Goal: Find specific page/section: Find specific page/section

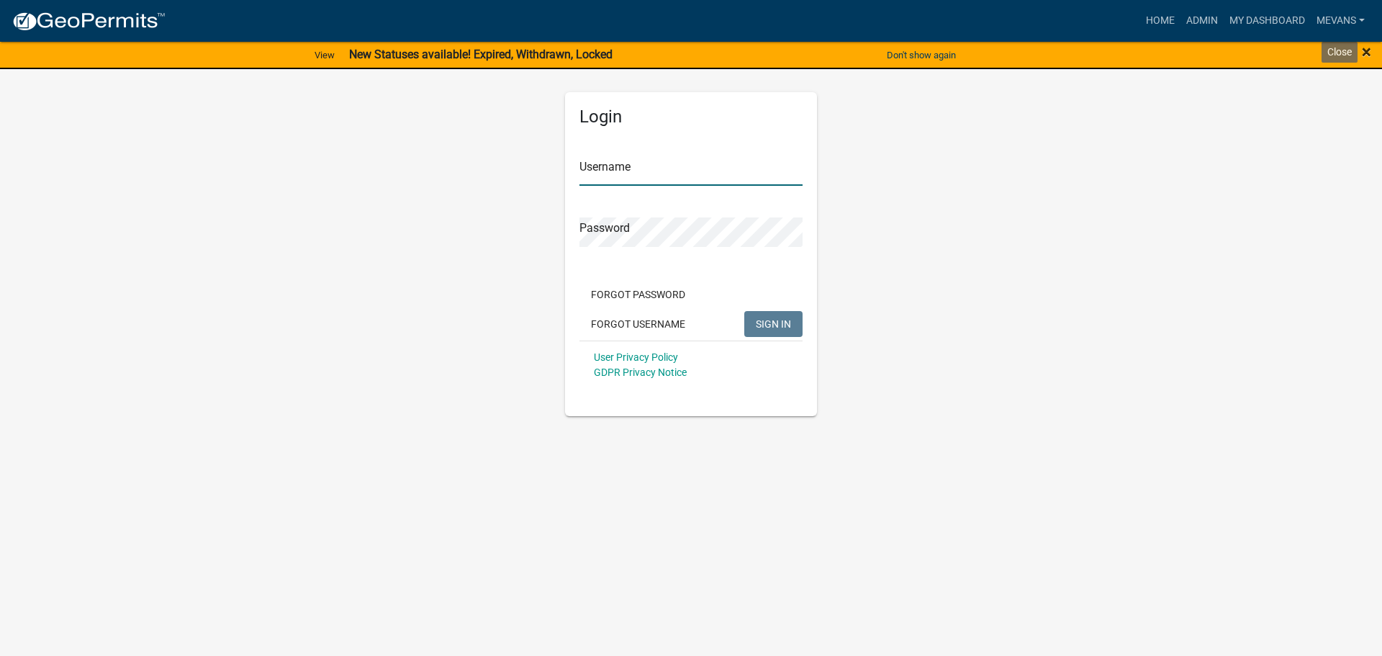
type input "Mevans"
click at [1368, 52] on span "×" at bounding box center [1366, 52] width 9 height 20
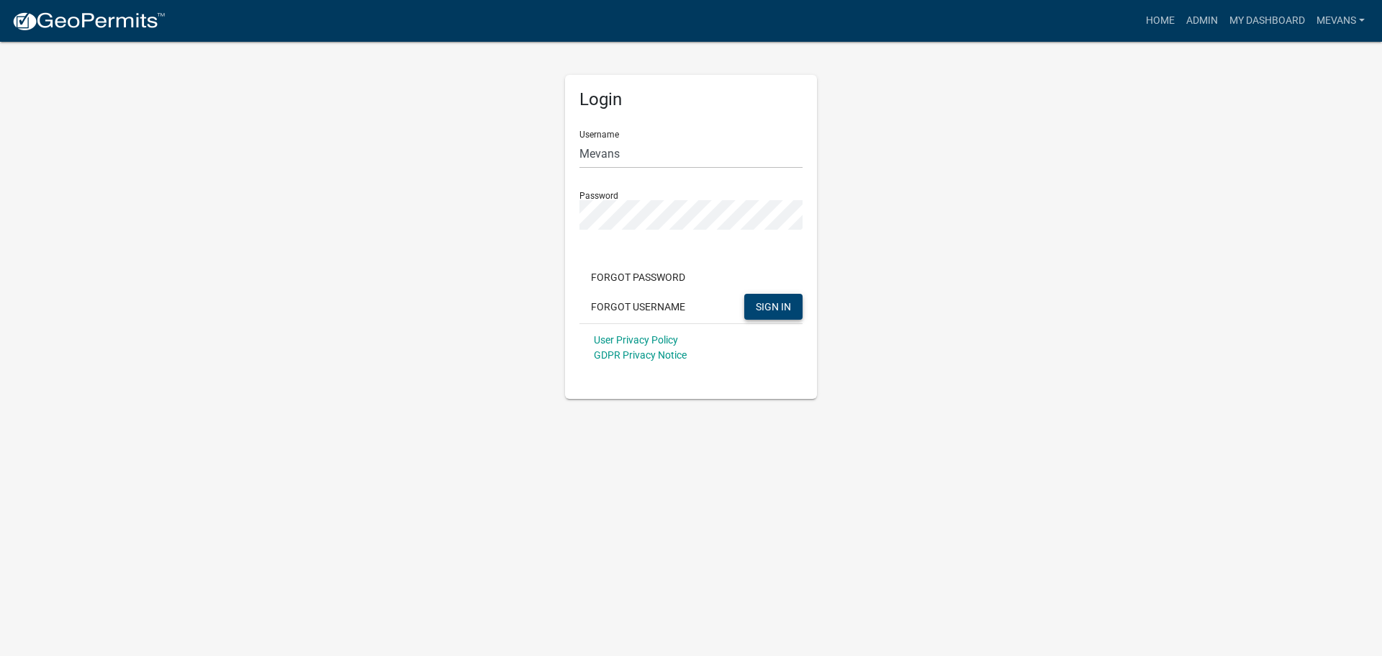
click at [766, 312] on span "SIGN IN" at bounding box center [773, 306] width 35 height 12
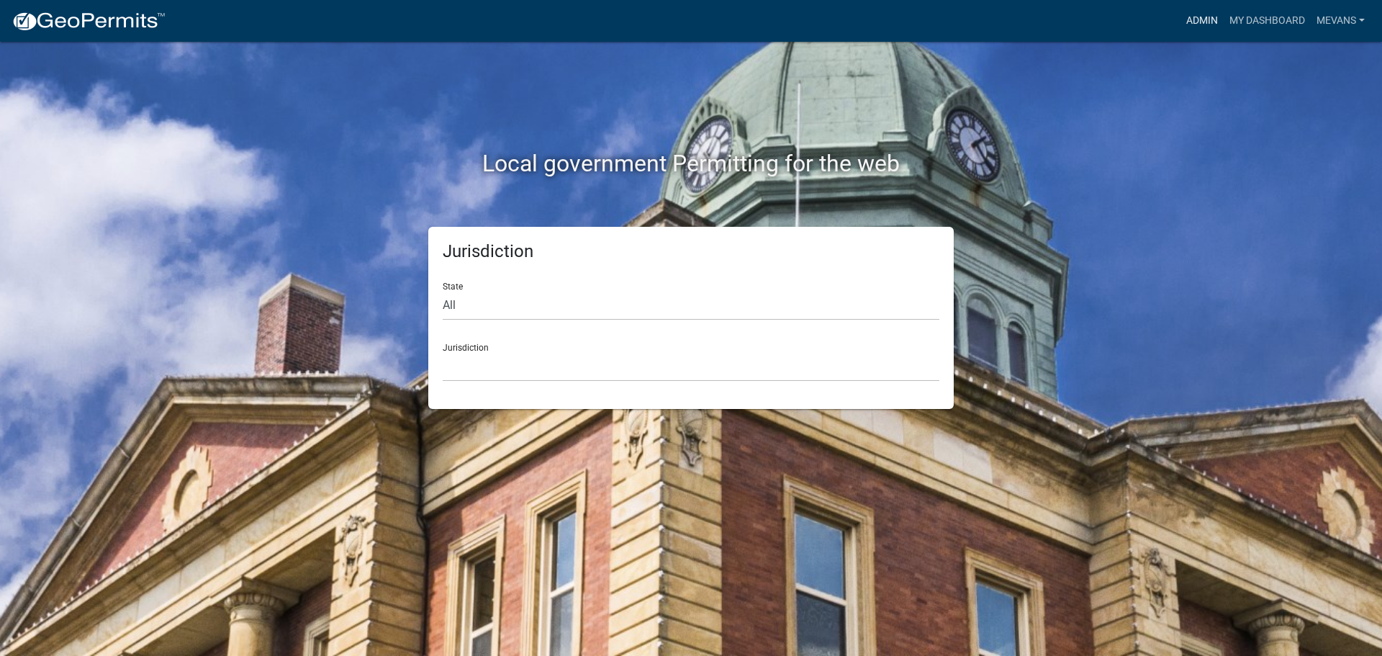
click at [1187, 19] on link "Admin" at bounding box center [1202, 20] width 43 height 27
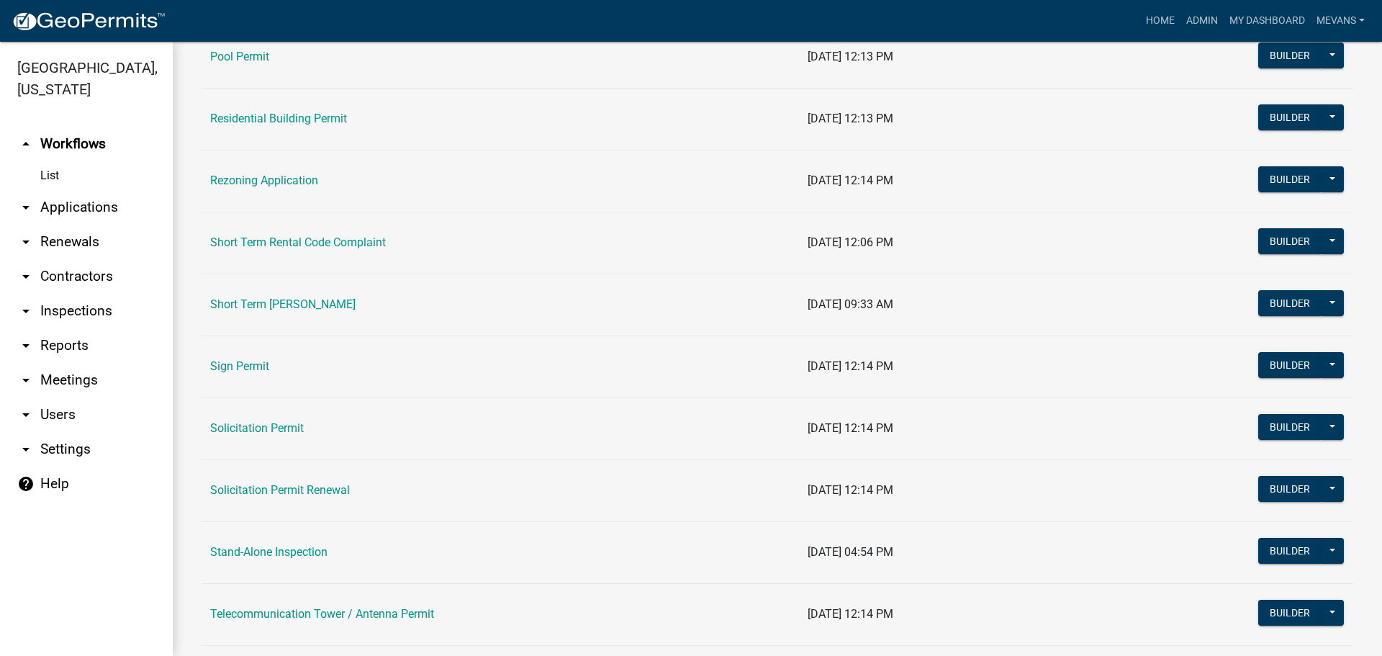
scroll to position [1728, 0]
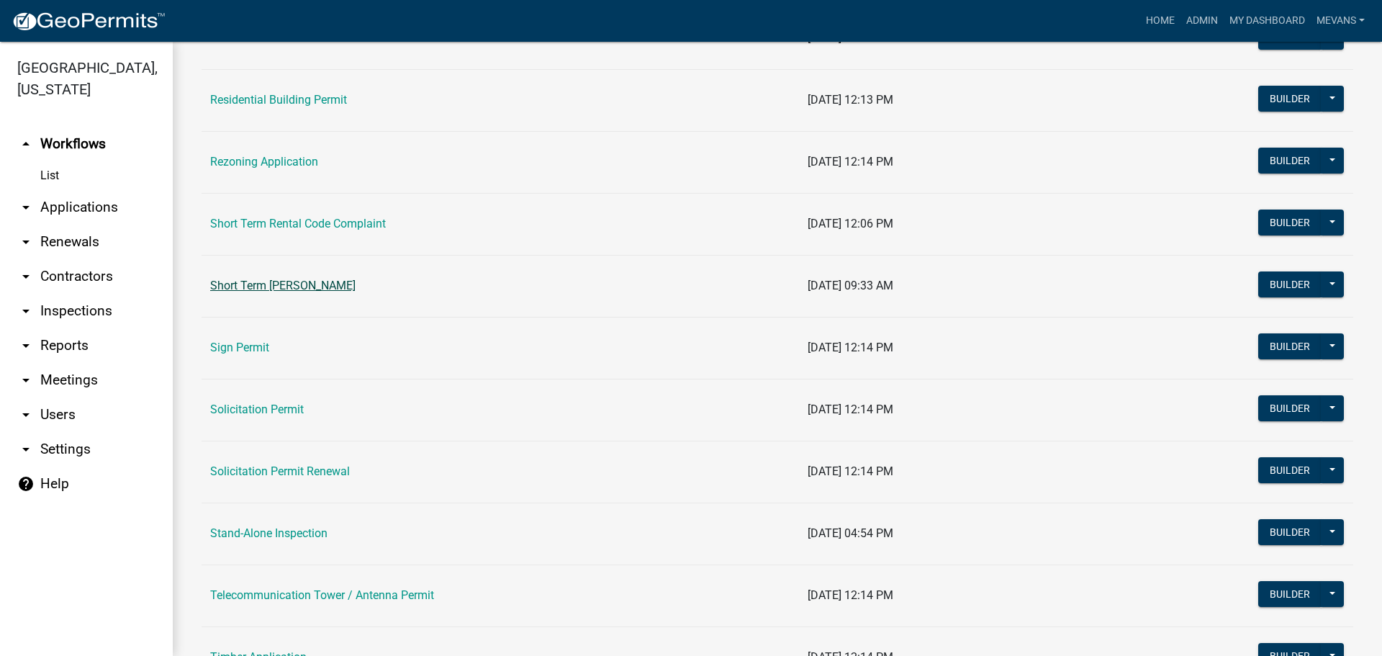
click at [308, 287] on link "Short Term [PERSON_NAME]" at bounding box center [282, 286] width 145 height 14
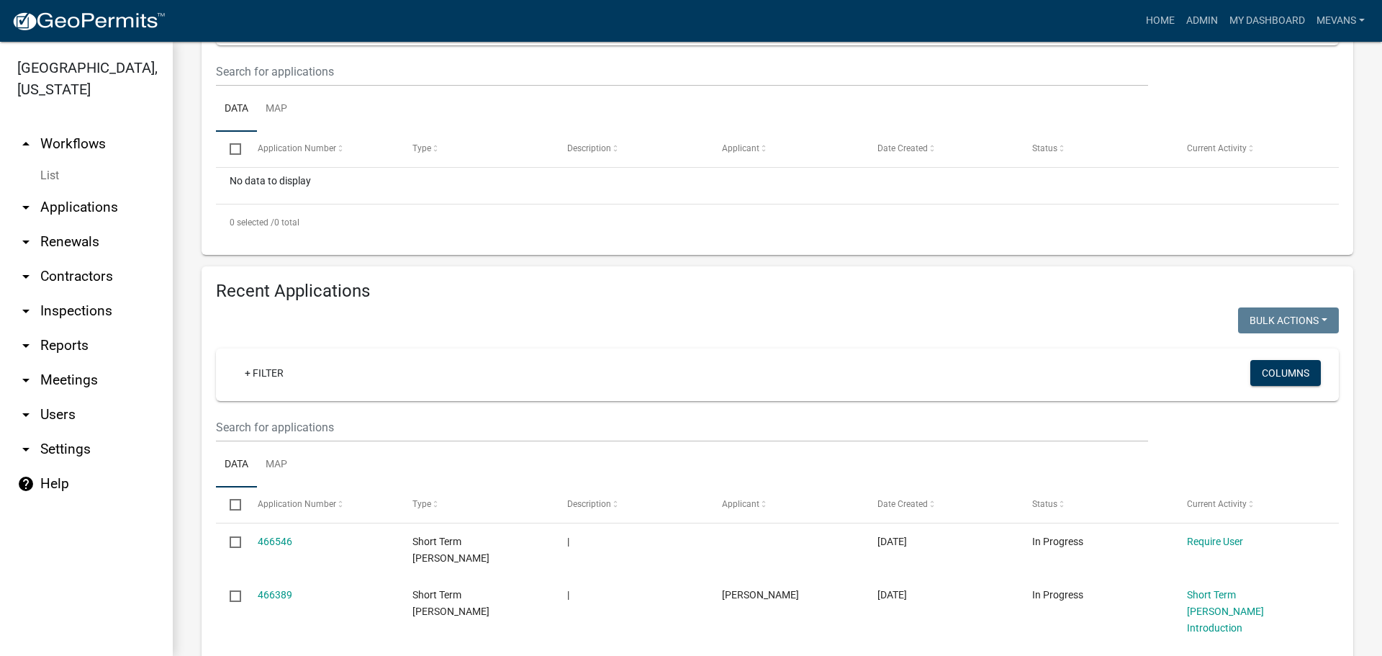
scroll to position [576, 0]
